Goal: Information Seeking & Learning: Learn about a topic

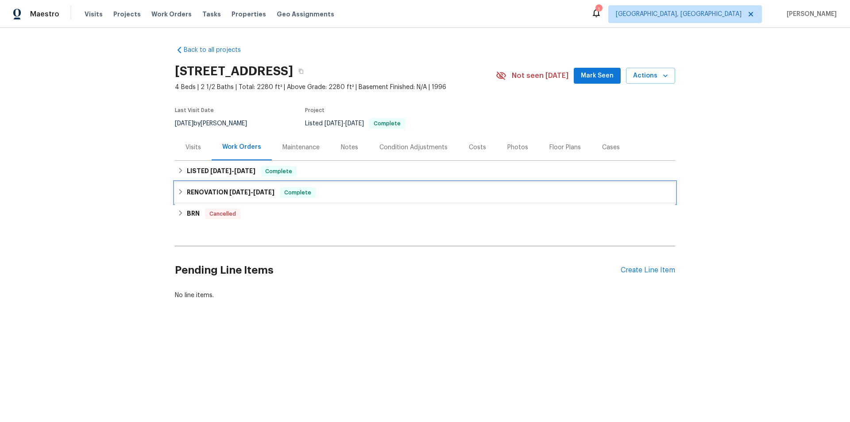
click at [210, 188] on h6 "RENOVATION [DATE] - [DATE]" at bounding box center [231, 192] width 88 height 11
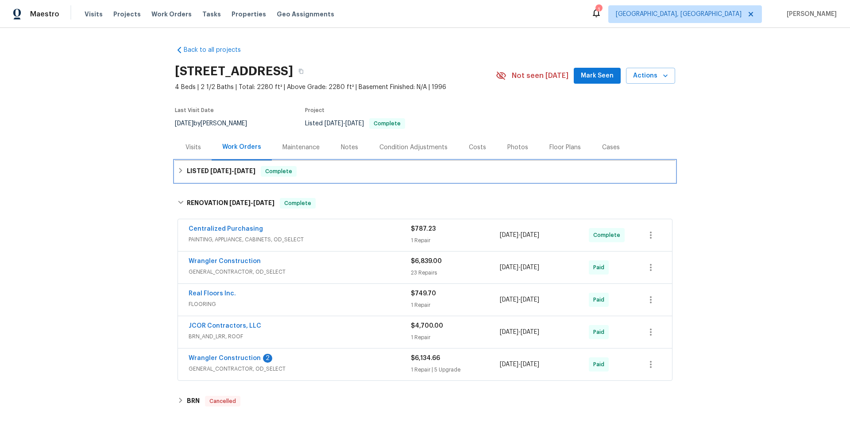
click at [212, 171] on span "[DATE]" at bounding box center [220, 171] width 21 height 6
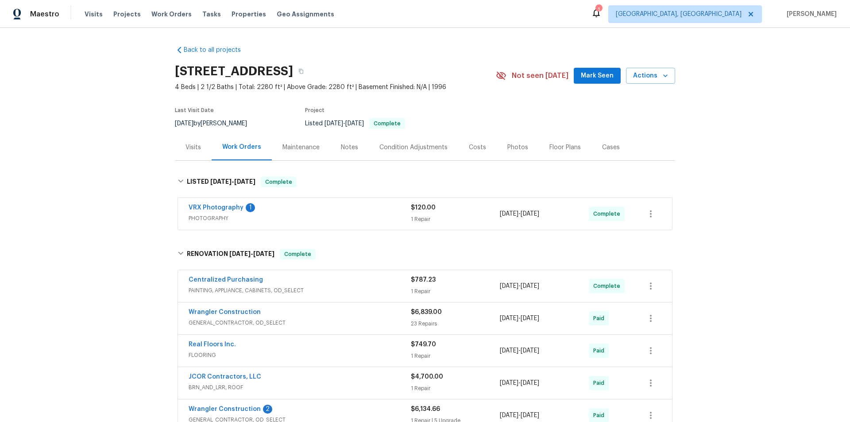
click at [297, 146] on div "Maintenance" at bounding box center [301, 147] width 37 height 9
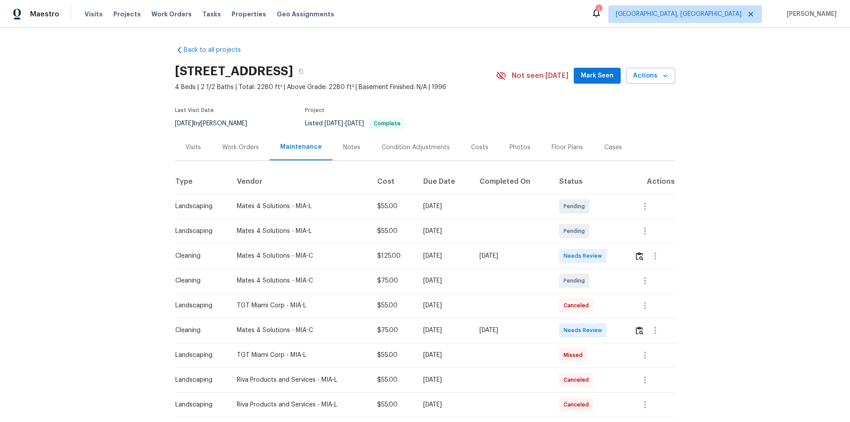
click at [350, 146] on div "Notes" at bounding box center [351, 147] width 17 height 9
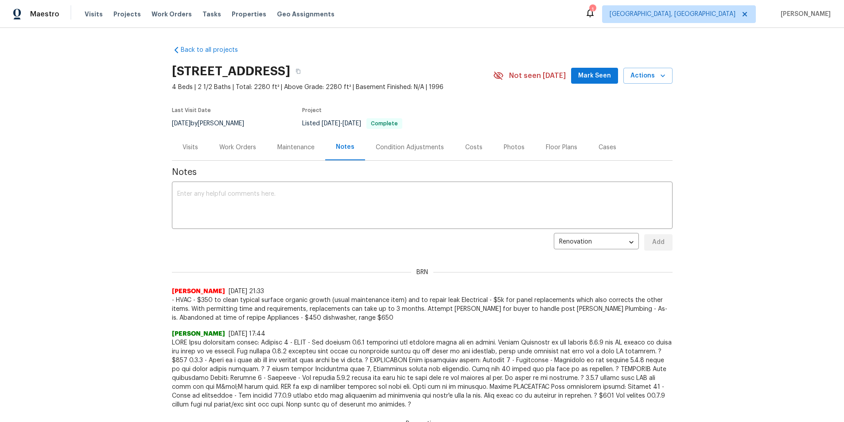
click at [405, 148] on div "Condition Adjustments" at bounding box center [410, 147] width 68 height 9
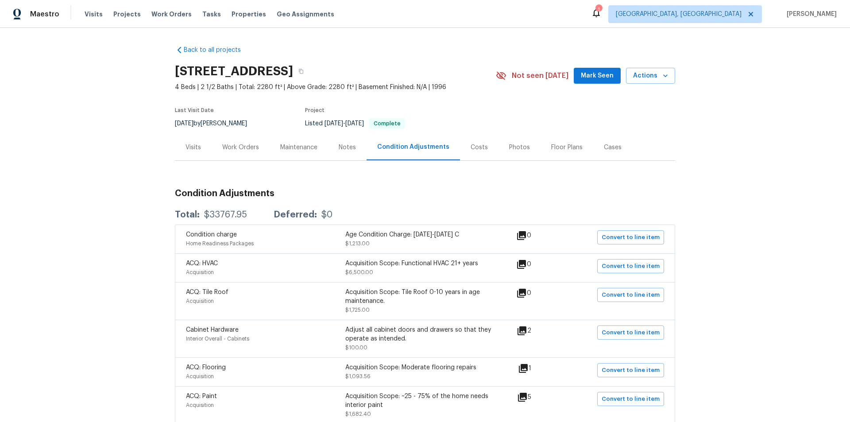
click at [471, 147] on div "Costs" at bounding box center [479, 147] width 17 height 9
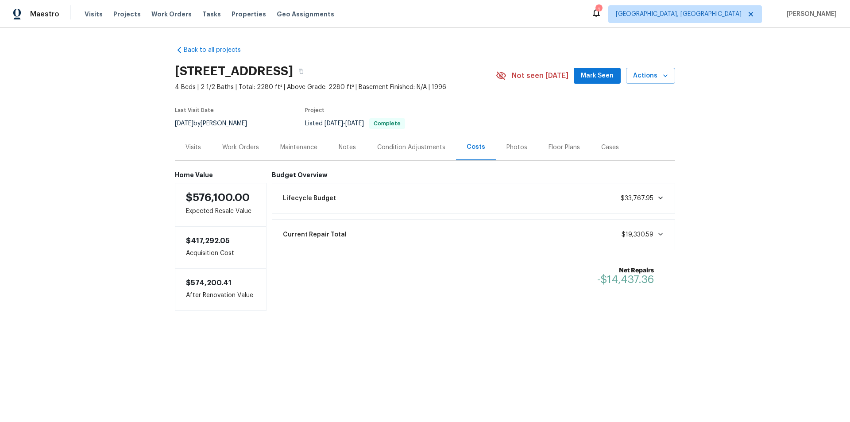
click at [511, 149] on div "Photos" at bounding box center [517, 147] width 21 height 9
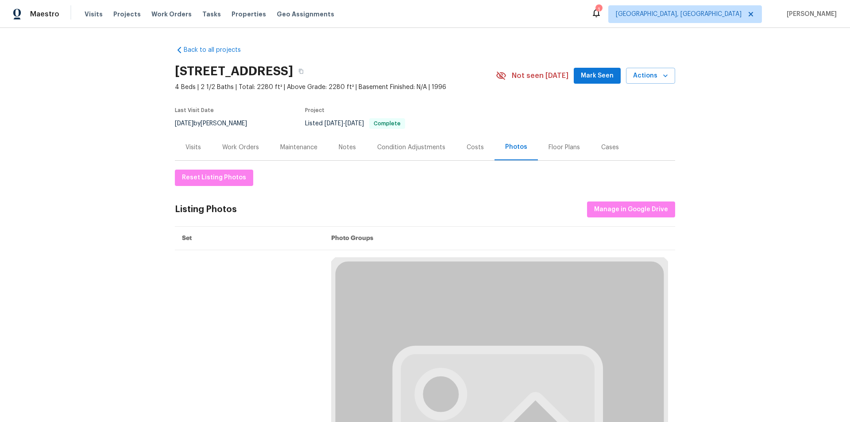
click at [557, 147] on div "Floor Plans" at bounding box center [564, 147] width 31 height 9
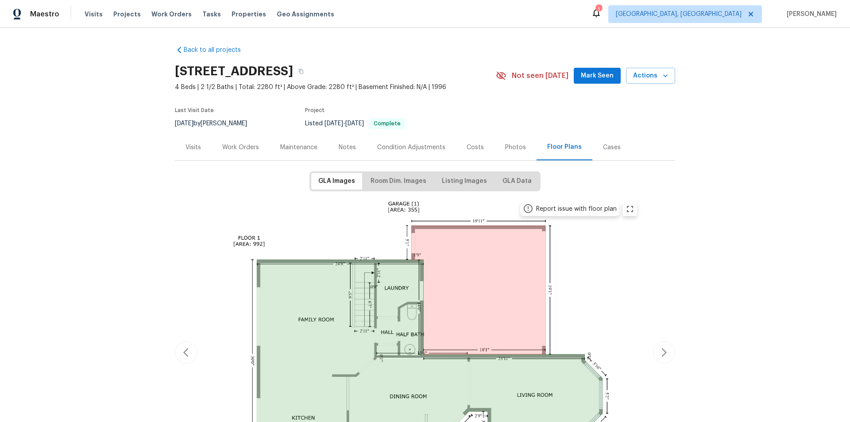
click at [603, 147] on div "Cases" at bounding box center [612, 147] width 18 height 9
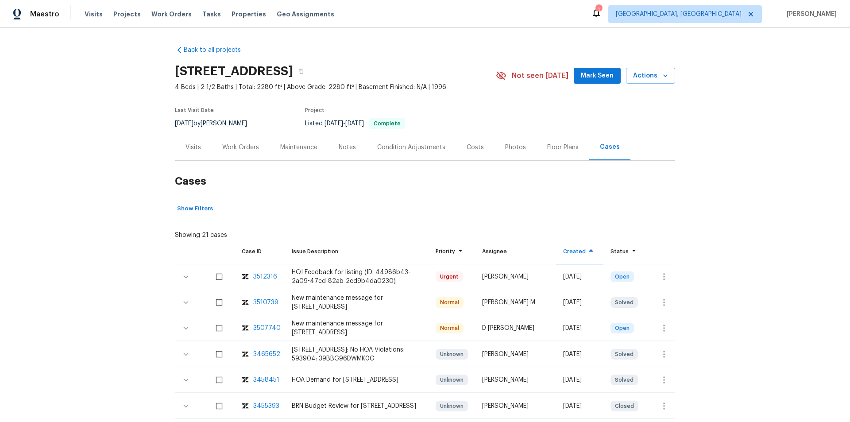
click at [198, 145] on div "Visits" at bounding box center [193, 147] width 37 height 26
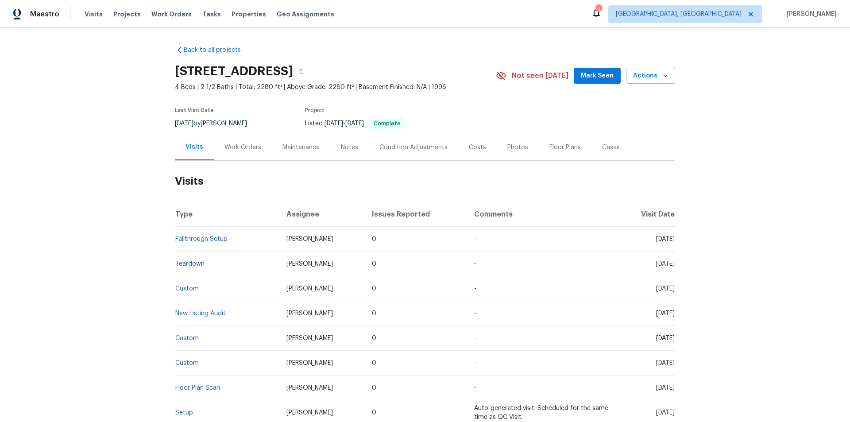
click at [235, 144] on div "Work Orders" at bounding box center [243, 147] width 37 height 9
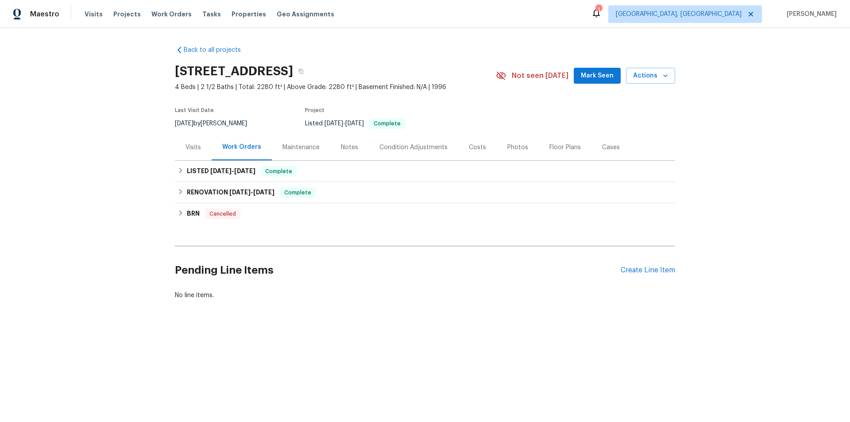
click at [189, 146] on div "Visits" at bounding box center [193, 147] width 15 height 9
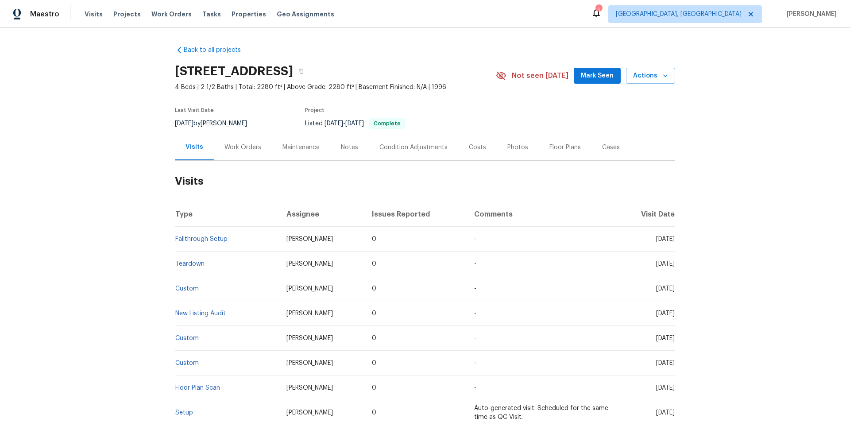
click at [294, 142] on div "Maintenance" at bounding box center [301, 147] width 58 height 26
